Goal: Transaction & Acquisition: Purchase product/service

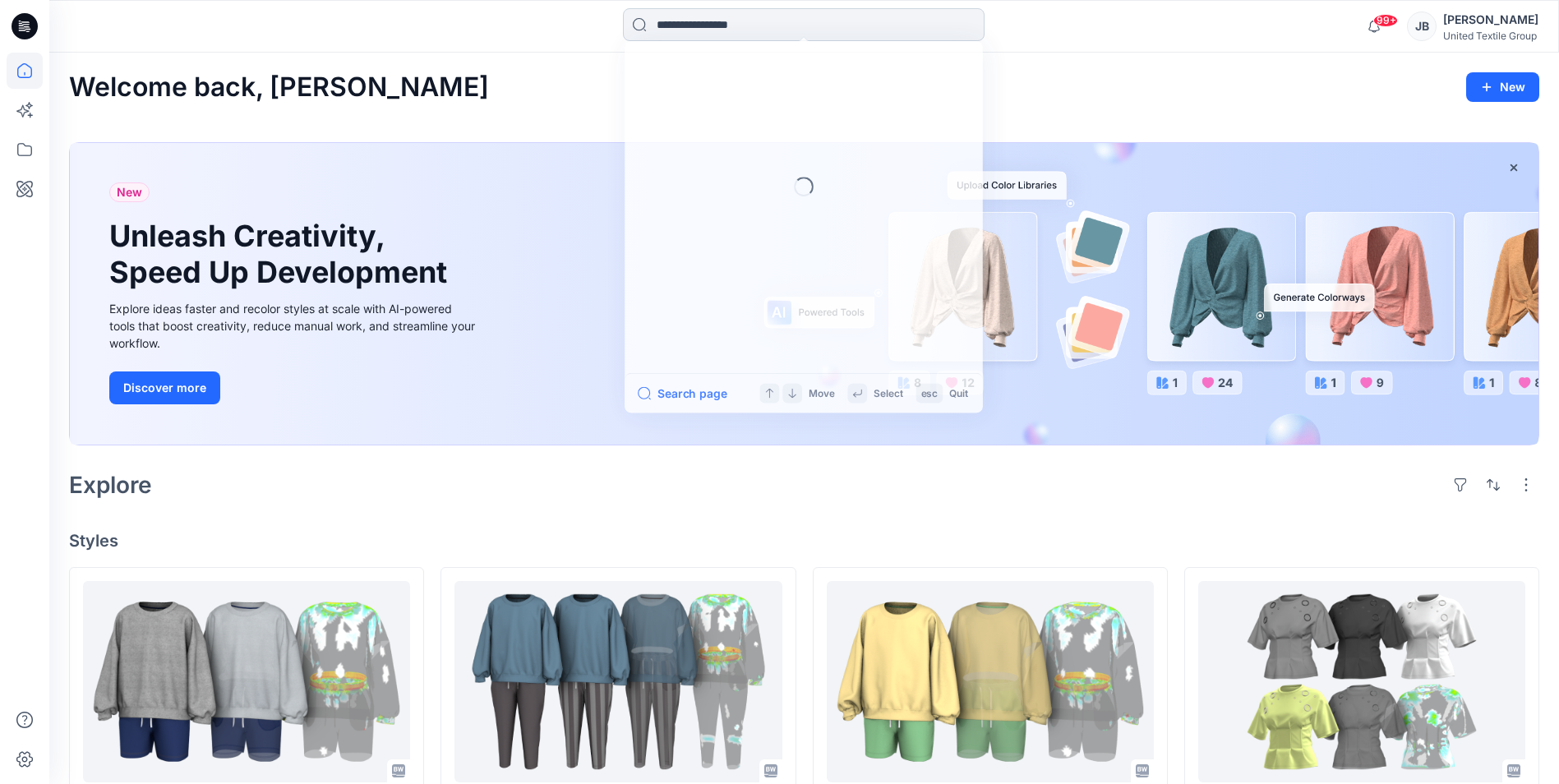
click at [684, 26] on input at bounding box center [804, 25] width 362 height 33
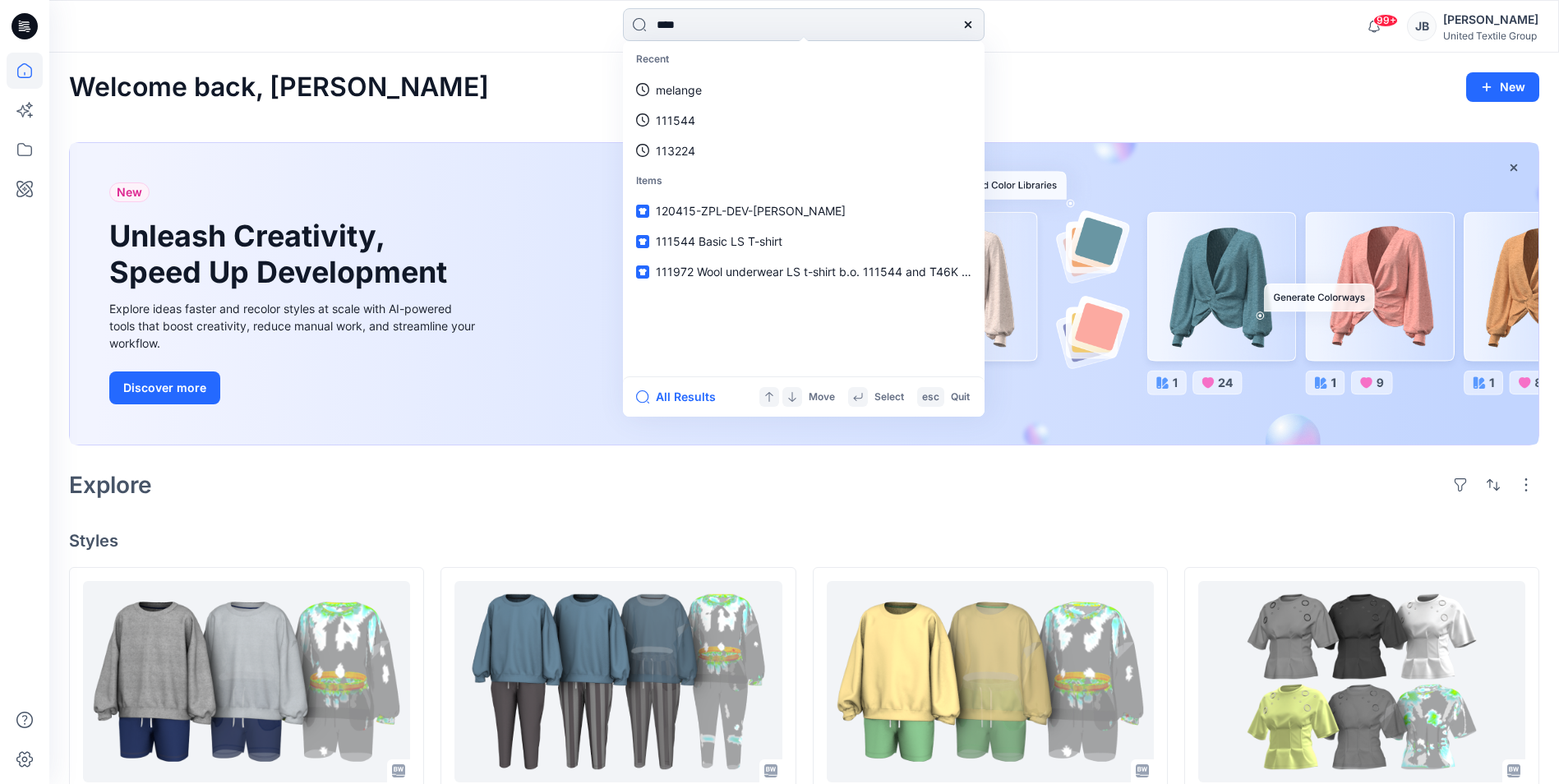
type input "*****"
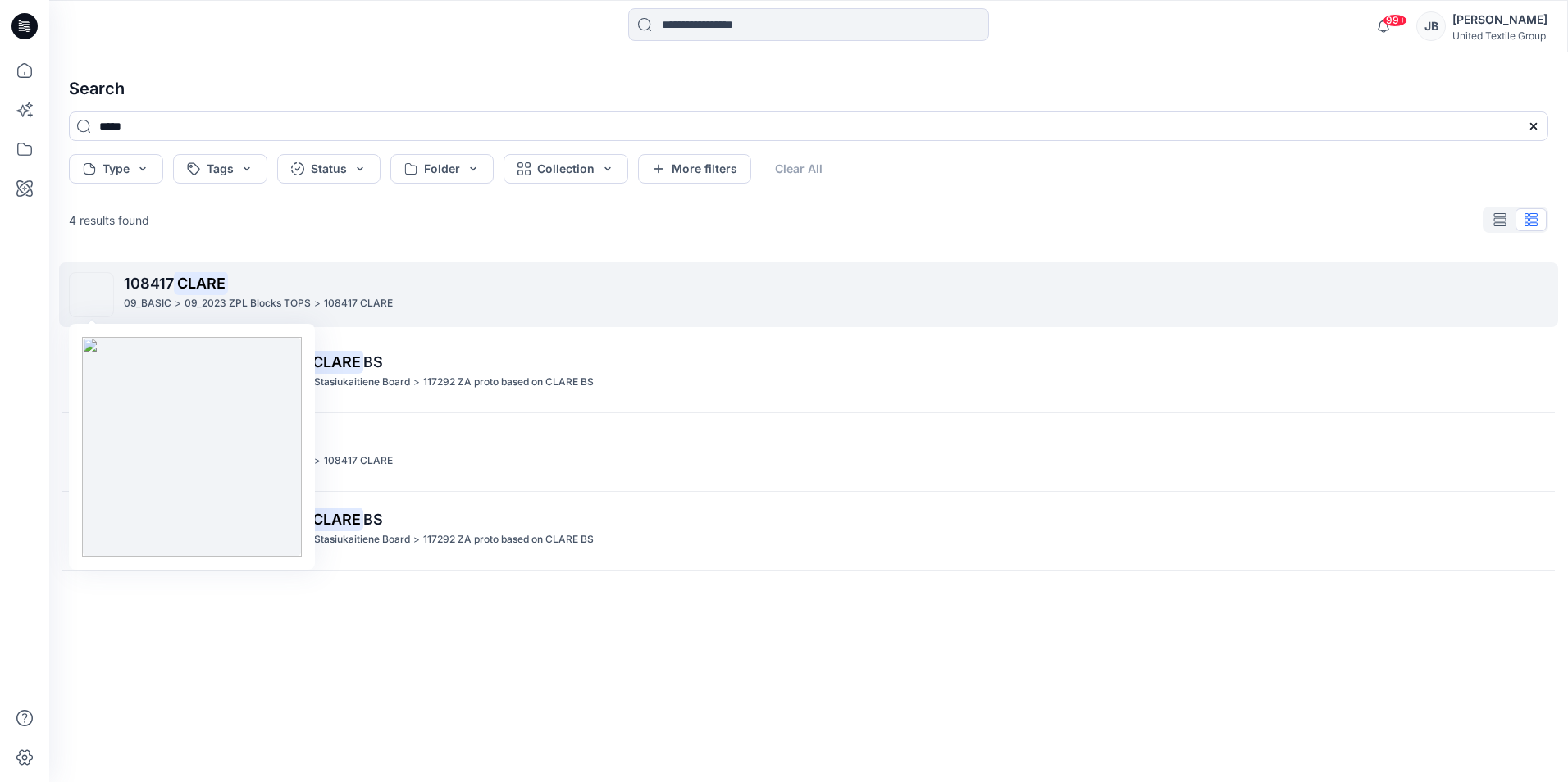
click at [92, 295] on img at bounding box center [92, 295] width 0 height 0
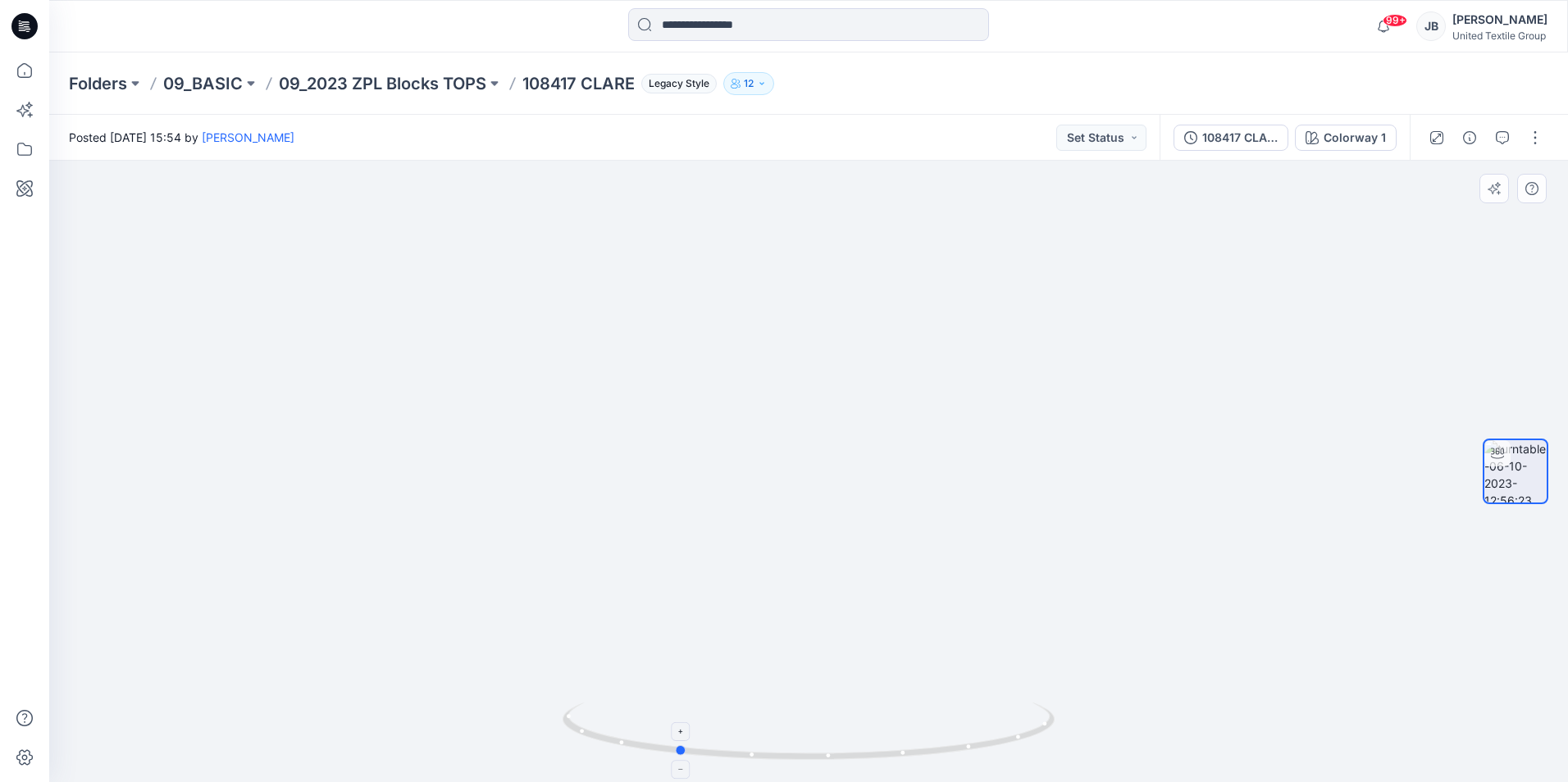
drag, startPoint x: 810, startPoint y: 756, endPoint x: 678, endPoint y: 758, distance: 132.0
click at [678, 758] on icon at bounding box center [811, 733] width 496 height 61
drag, startPoint x: 680, startPoint y: 758, endPoint x: 565, endPoint y: 736, distance: 117.1
click at [565, 736] on icon at bounding box center [811, 733] width 496 height 61
drag, startPoint x: 568, startPoint y: 730, endPoint x: 848, endPoint y: 757, distance: 281.3
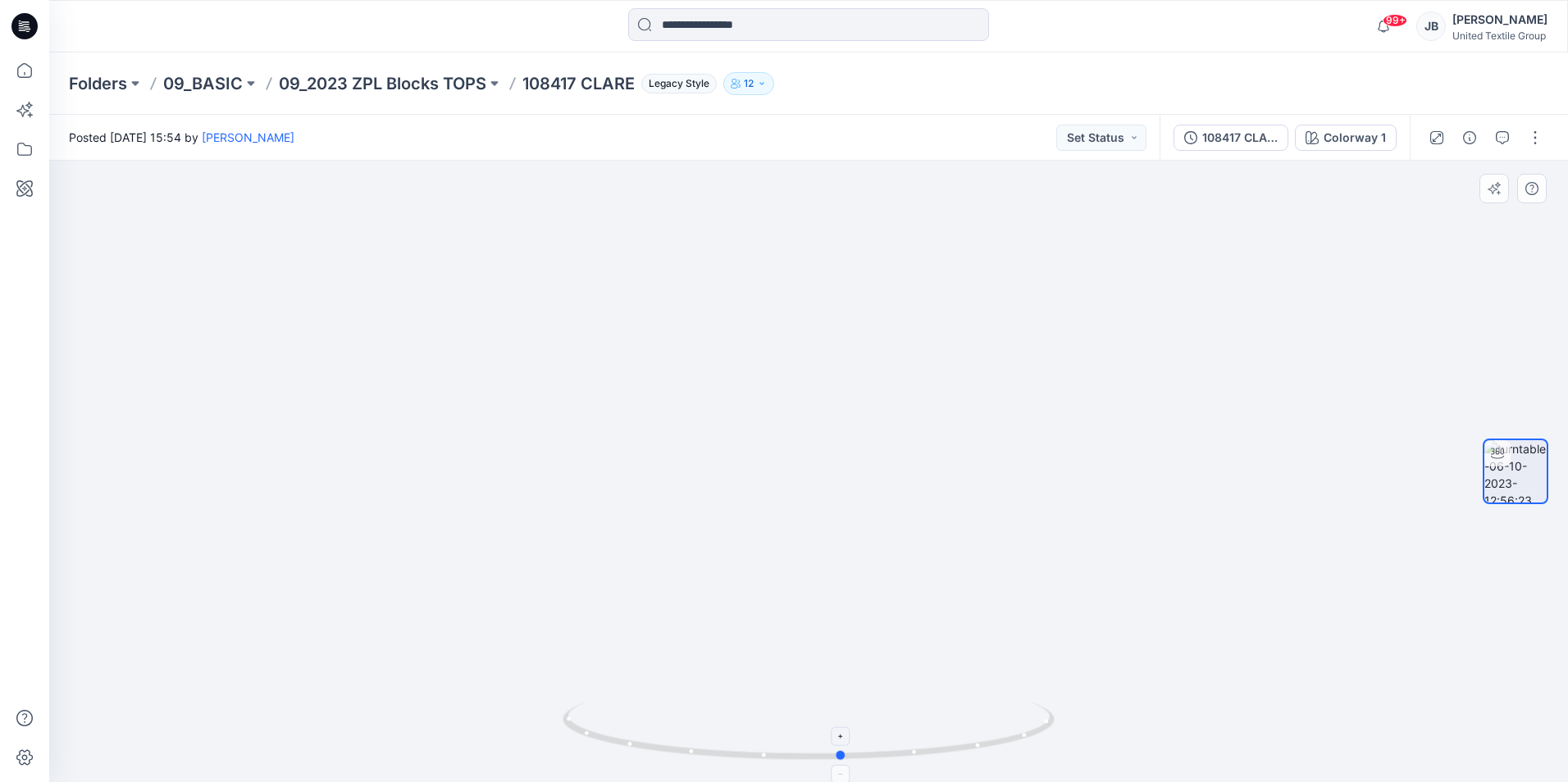
click at [848, 757] on icon at bounding box center [811, 733] width 496 height 61
drag, startPoint x: 927, startPoint y: 293, endPoint x: 892, endPoint y: 559, distance: 268.3
drag, startPoint x: 895, startPoint y: 536, endPoint x: 895, endPoint y: 506, distance: 30.0
click at [1065, 495] on div at bounding box center [808, 471] width 1518 height 621
